Goal: Communication & Community: Answer question/provide support

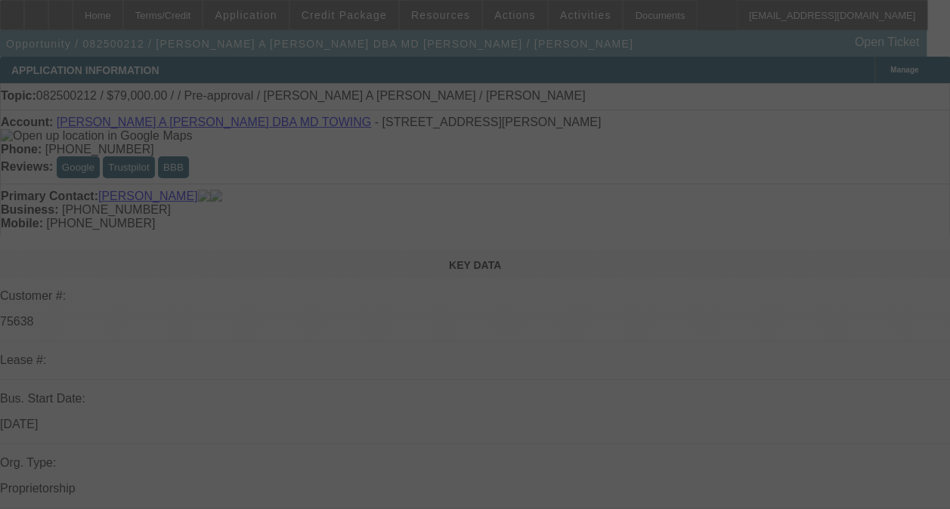
click at [862, 219] on div at bounding box center [475, 254] width 950 height 509
click at [862, 220] on div at bounding box center [475, 254] width 950 height 509
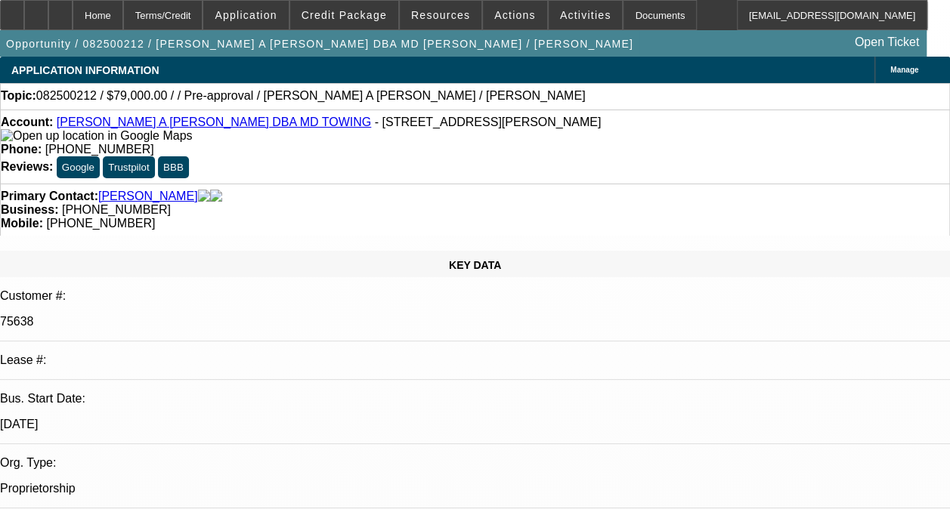
select select "0"
select select "2"
select select "0.15"
select select "16"
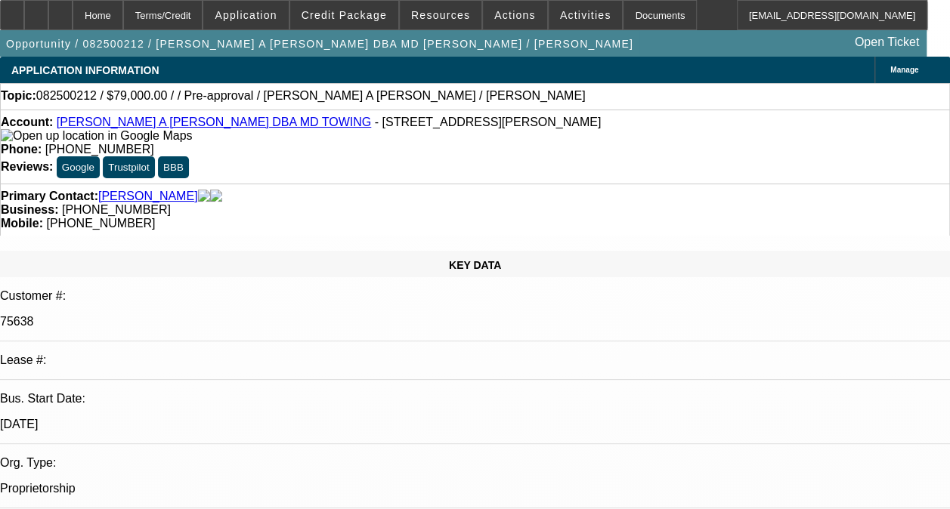
radio input "true"
type textarea "A"
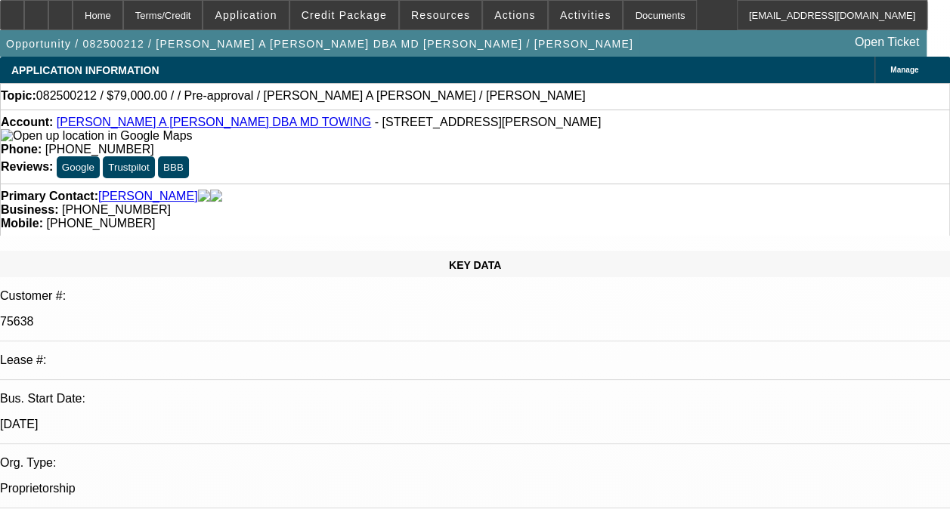
type textarea "CONTRACTS ARE ALL TERMINATED. -04 CONTRACT WAS THE LATEST ONE THAT WAS PAID OFF…"
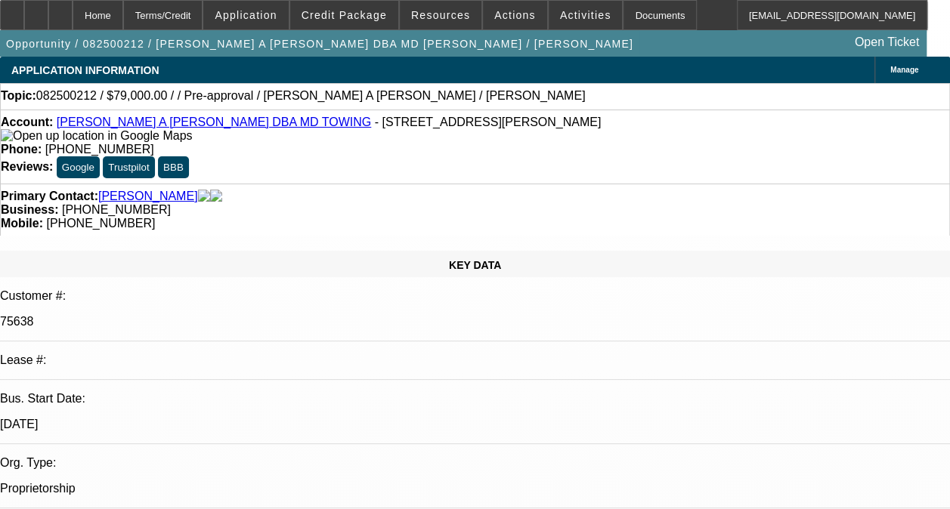
radio input "true"
